Goal: Task Accomplishment & Management: Manage account settings

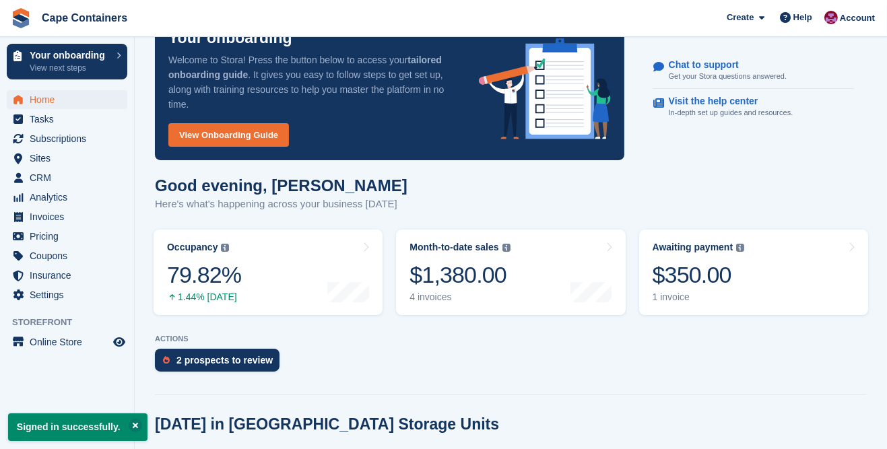
scroll to position [46, 0]
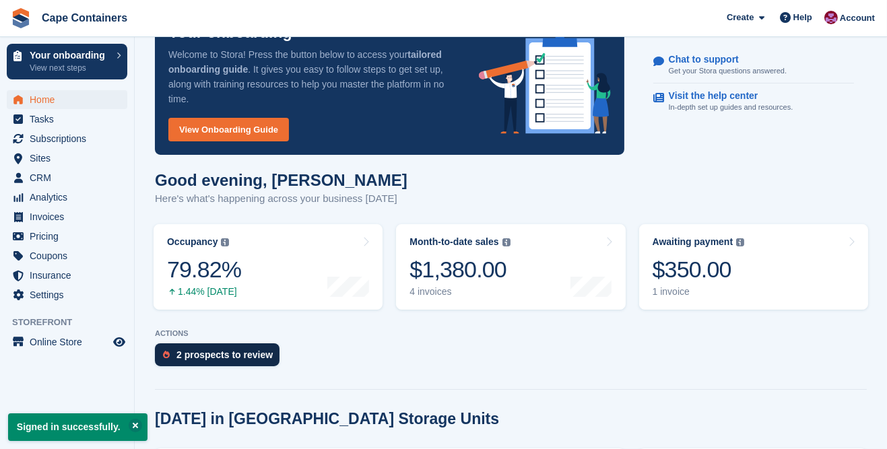
click at [255, 359] on div "2 prospects to review" at bounding box center [217, 354] width 125 height 23
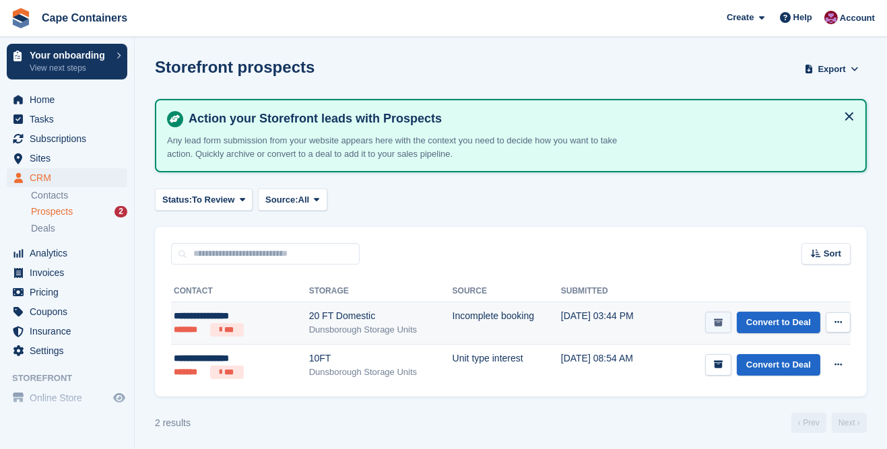
click at [722, 321] on icon "submit" at bounding box center [718, 322] width 9 height 9
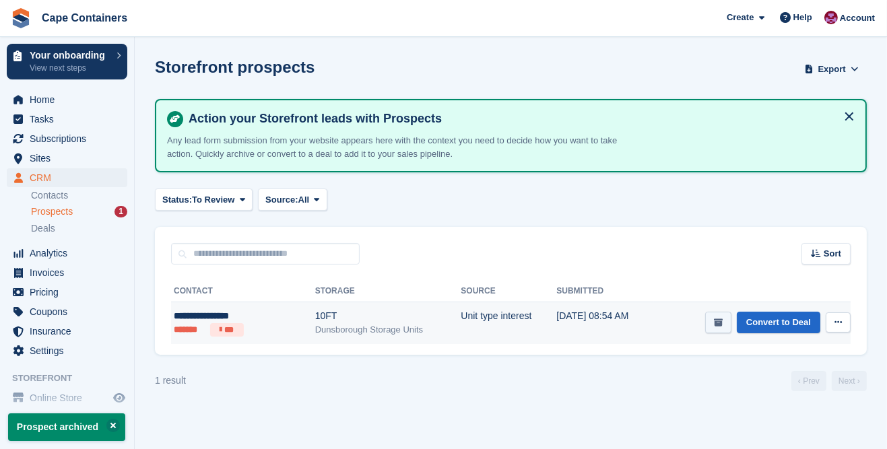
click at [722, 321] on icon "submit" at bounding box center [718, 322] width 9 height 9
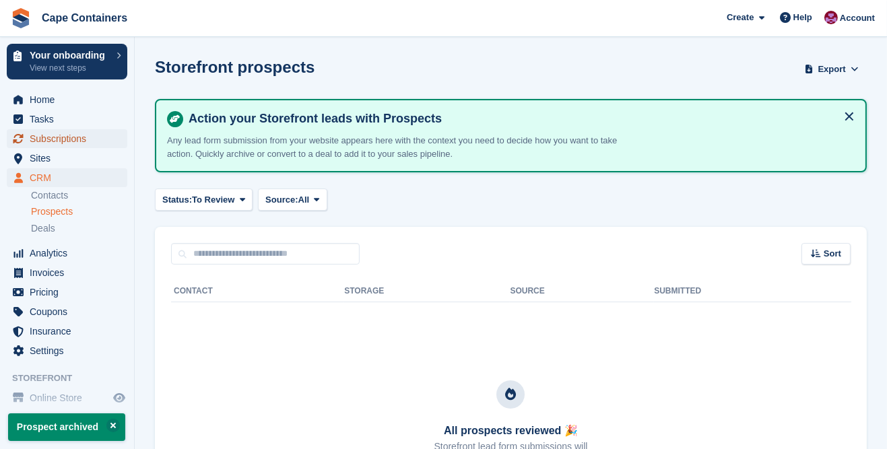
click at [91, 143] on span "Subscriptions" at bounding box center [70, 138] width 81 height 19
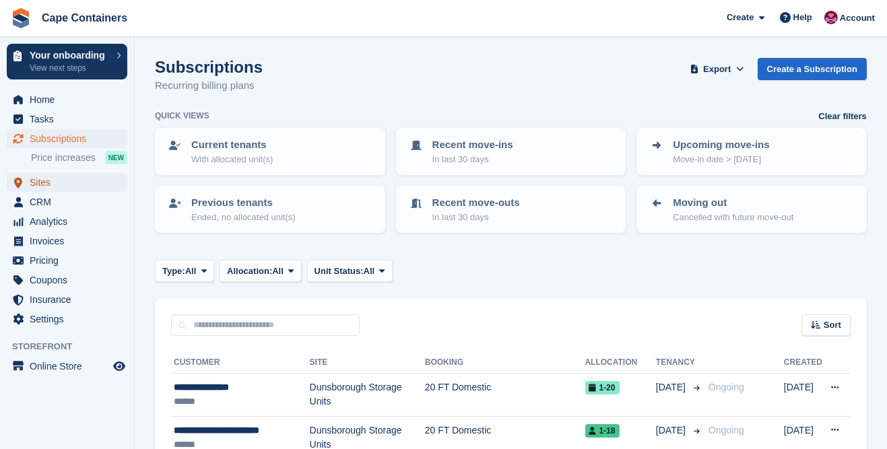
click at [49, 186] on span "Sites" at bounding box center [70, 182] width 81 height 19
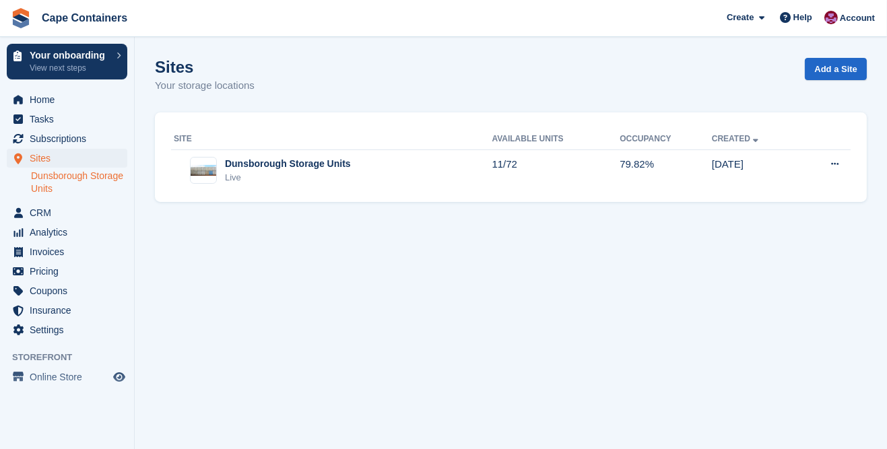
click at [83, 191] on link "Dunsborough Storage Units" at bounding box center [79, 183] width 96 height 26
click at [82, 142] on span "Subscriptions" at bounding box center [70, 138] width 81 height 19
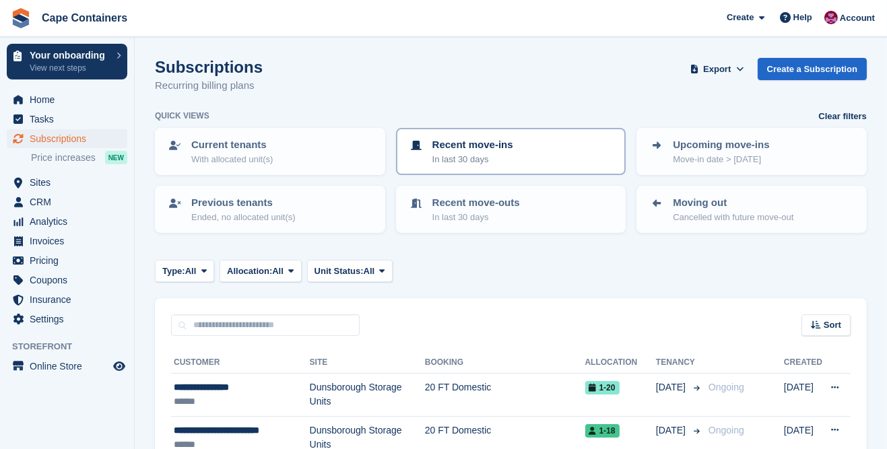
click at [491, 158] on p "In last 30 days" at bounding box center [472, 159] width 81 height 13
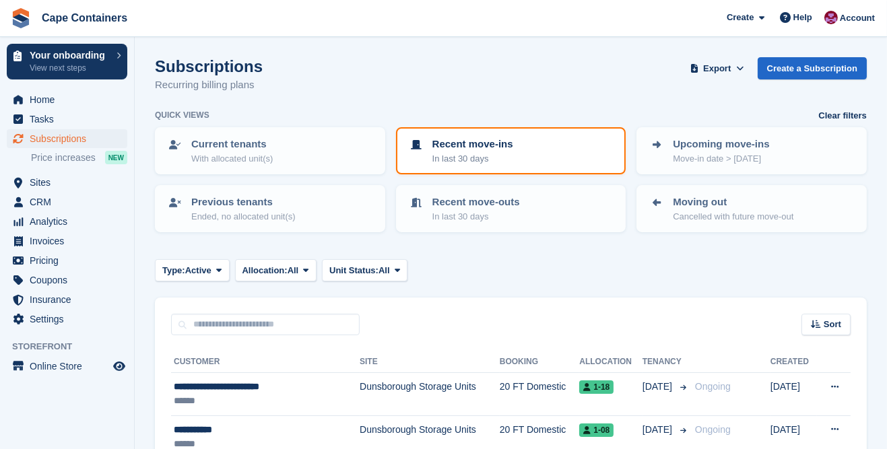
scroll to position [61, 0]
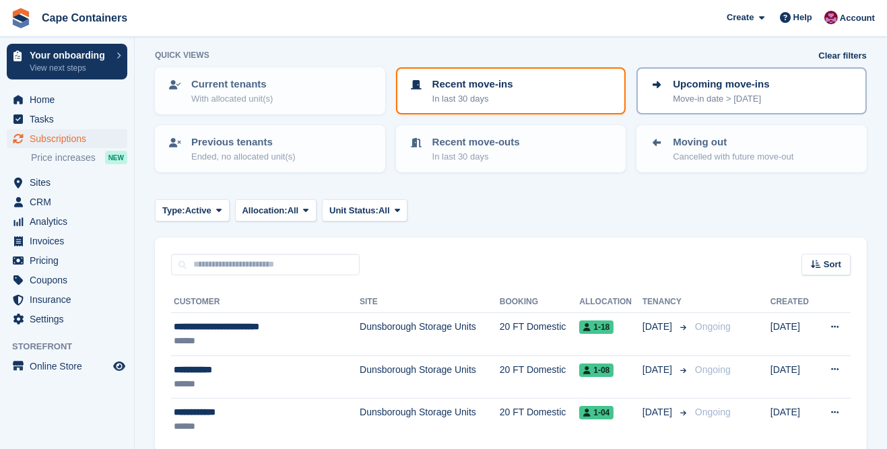
click at [749, 96] on p "Move-in date > today" at bounding box center [721, 98] width 96 height 13
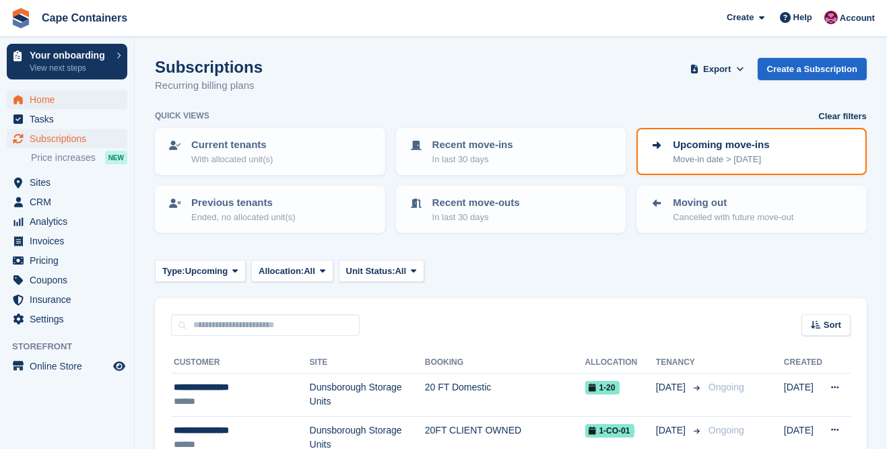
click at [53, 104] on span "Home" at bounding box center [70, 99] width 81 height 19
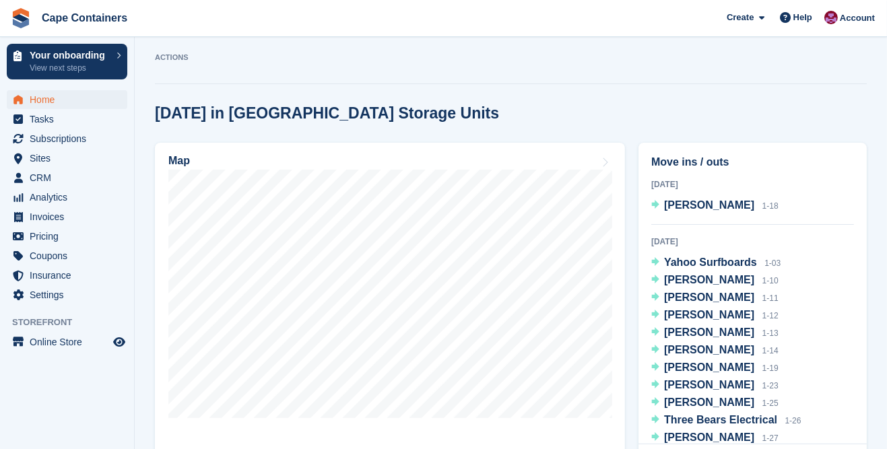
scroll to position [320, 0]
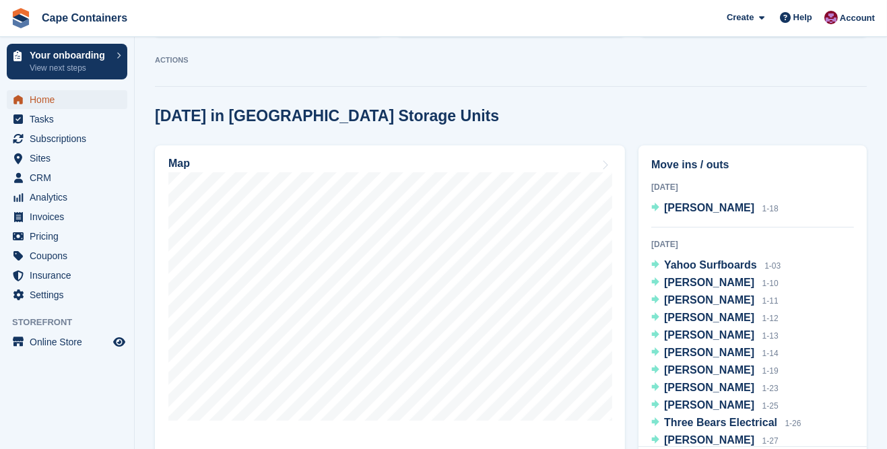
click at [99, 104] on span "Home" at bounding box center [70, 99] width 81 height 19
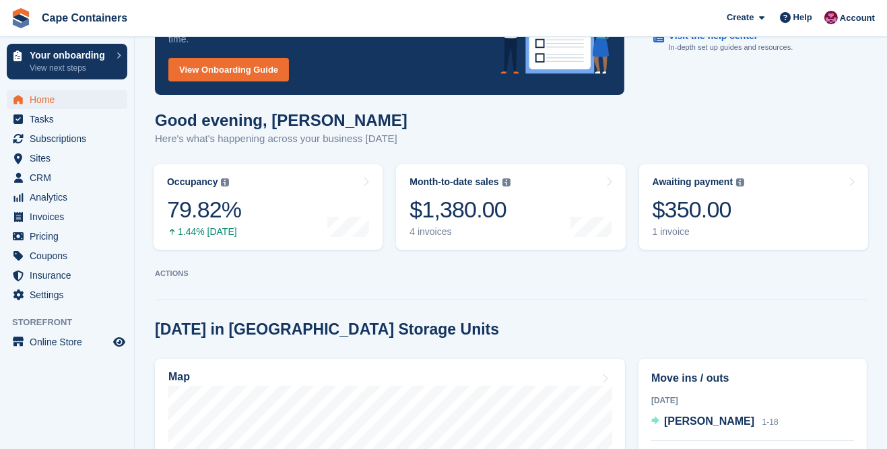
scroll to position [0, 0]
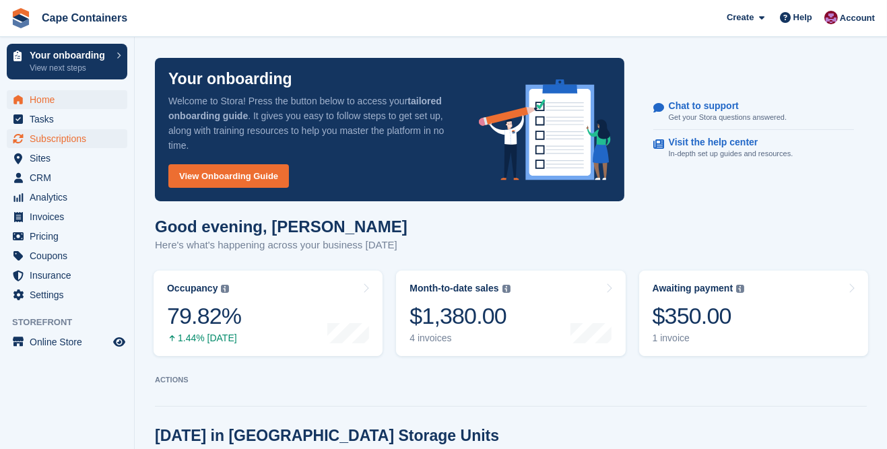
click at [85, 147] on span "Subscriptions" at bounding box center [70, 138] width 81 height 19
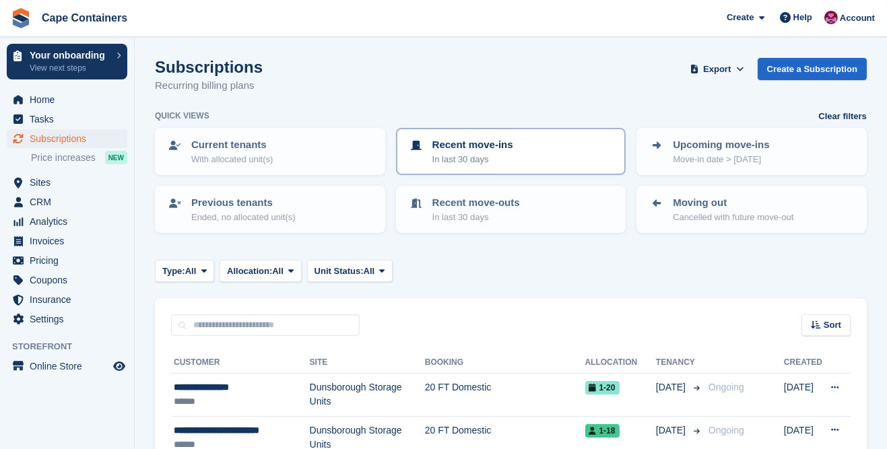
click at [543, 153] on div "Recent move-ins In last 30 days" at bounding box center [511, 151] width 206 height 28
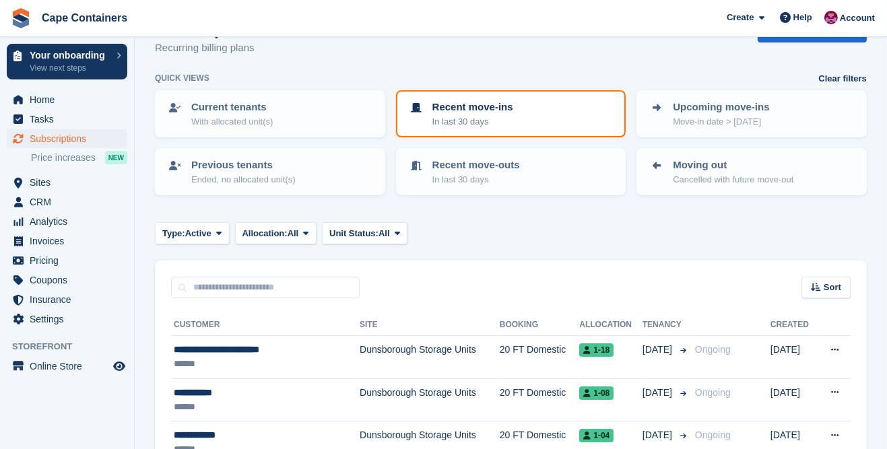
scroll to position [61, 0]
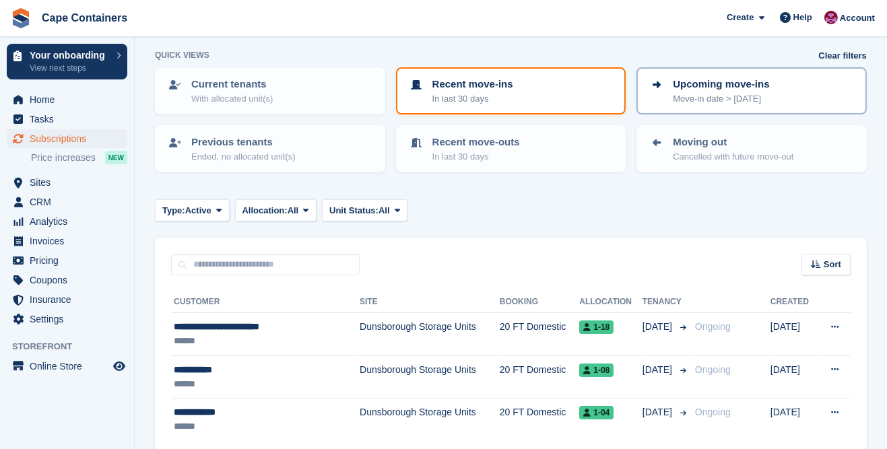
click at [770, 92] on div "Upcoming move-ins Move-in date > today" at bounding box center [751, 91] width 206 height 28
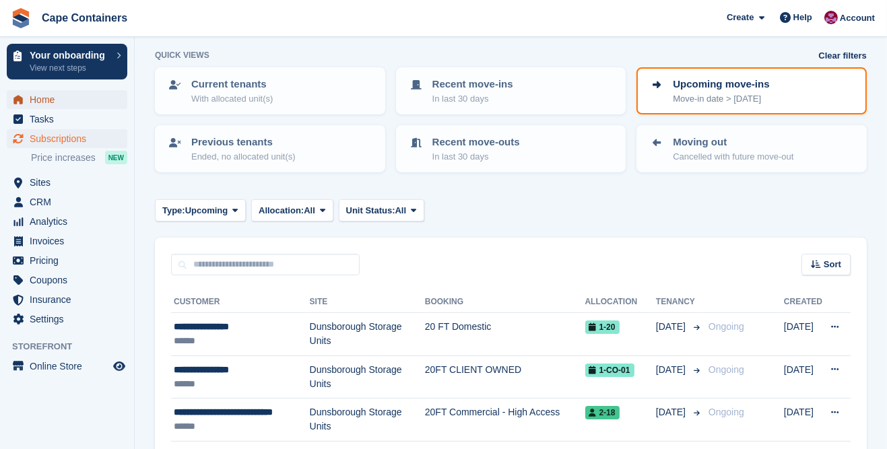
click at [61, 106] on span "Home" at bounding box center [70, 99] width 81 height 19
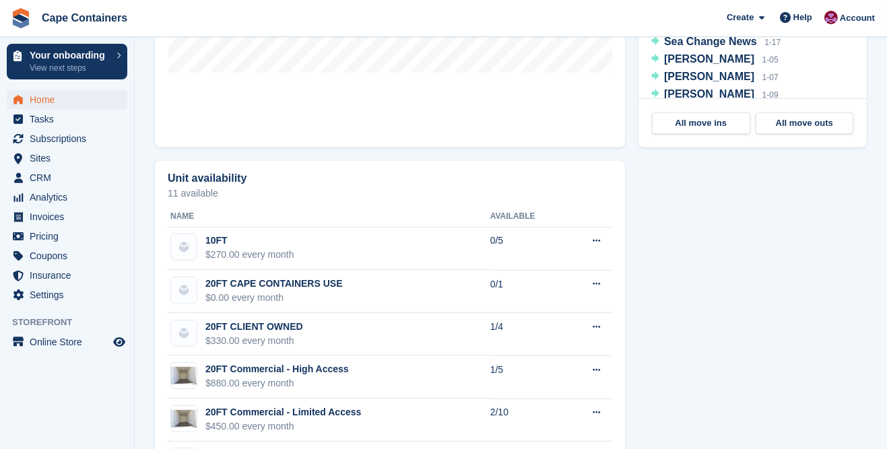
scroll to position [716, 0]
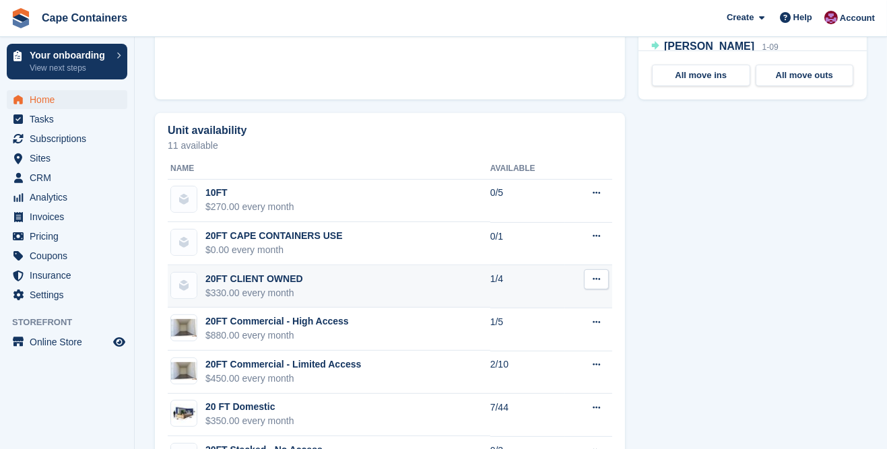
click at [283, 290] on div "$330.00 every month" at bounding box center [254, 293] width 98 height 14
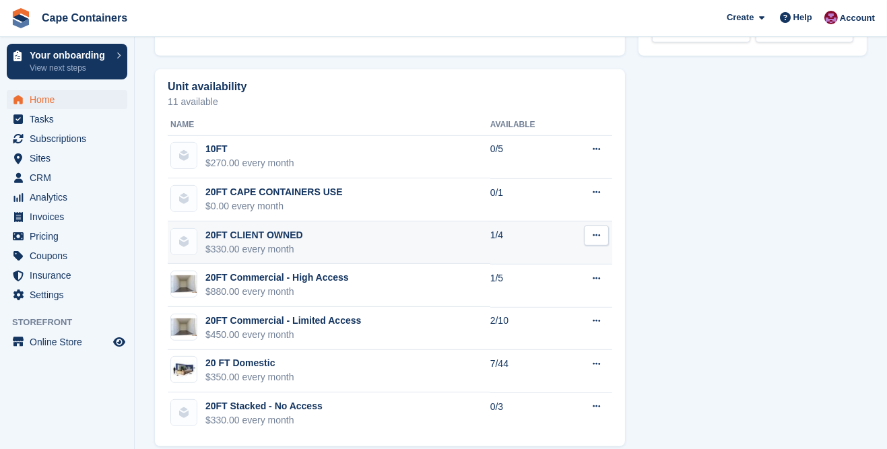
scroll to position [765, 0]
